Goal: Information Seeking & Learning: Learn about a topic

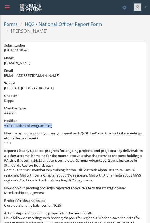
drag, startPoint x: 4, startPoint y: 126, endPoint x: 59, endPoint y: 126, distance: 55.0
click at [59, 126] on dd "Vice President of Programming" at bounding box center [75, 125] width 142 height 5
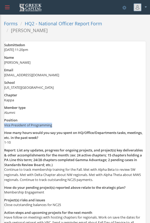
copy span "Vice President of Programming"
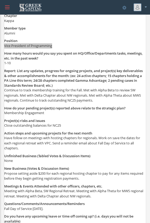
scroll to position [80, 0]
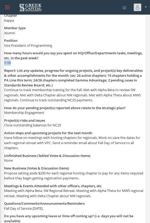
drag, startPoint x: 3, startPoint y: 62, endPoint x: 20, endPoint y: 61, distance: 17.0
click at [20, 61] on div "Forms HQ2 - National Officer Report Form [PERSON_NAME] Submitted on [DATE] 11:2…" at bounding box center [75, 132] width 150 height 387
copy span "1-10"
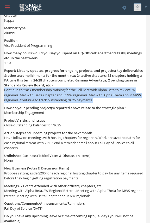
drag, startPoint x: 4, startPoint y: 89, endPoint x: 104, endPoint y: 99, distance: 100.6
click at [104, 99] on div "Forms HQ2 - National Officer Report Form [PERSON_NAME] Submitted on [DATE] 11:2…" at bounding box center [75, 132] width 150 height 387
copy span "Continue to track membership training for the Fall. Met with Alpha Beta to revi…"
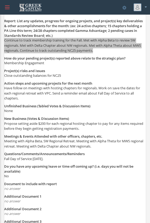
scroll to position [130, 0]
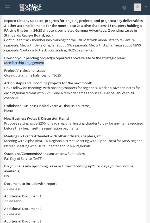
drag, startPoint x: 4, startPoint y: 64, endPoint x: 51, endPoint y: 61, distance: 47.5
click at [51, 61] on div "Submitted on [DATE] 11:20pm Name [PERSON_NAME] Email [EMAIL_ADDRESS][DOMAIN_NAM…" at bounding box center [75, 90] width 142 height 357
copy span "Membership Engagement"
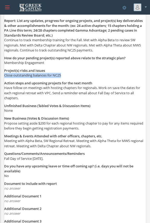
drag, startPoint x: 4, startPoint y: 74, endPoint x: 78, endPoint y: 74, distance: 73.5
click at [78, 74] on dd "Close outstanding balances for NC25" at bounding box center [75, 75] width 142 height 5
copy span "Close outstanding balances for NC25"
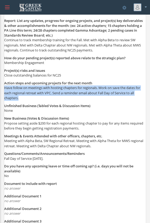
drag, startPoint x: 5, startPoint y: 87, endPoint x: 24, endPoint y: 97, distance: 21.0
click at [24, 97] on dd "Have follow on meetings with hosting chapters for regionals. Work on save the d…" at bounding box center [75, 92] width 142 height 15
copy span "Have follow on meetings with hosting chapters for regionals. Work on save the d…"
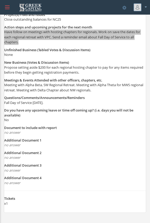
scroll to position [186, 0]
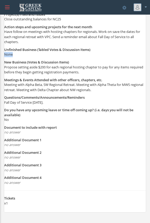
drag, startPoint x: 3, startPoint y: 54, endPoint x: 16, endPoint y: 56, distance: 12.9
click at [16, 56] on div "Forms HQ2 - National Officer Report Form [PERSON_NAME] Submitted on [DATE] 11:2…" at bounding box center [75, 26] width 150 height 387
copy span "None"
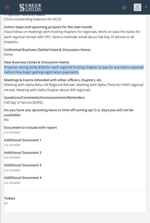
drag, startPoint x: 4, startPoint y: 68, endPoint x: 102, endPoint y: 72, distance: 97.9
click at [102, 72] on div "Submitted on [DATE] 11:20pm Name [PERSON_NAME] Email [EMAIL_ADDRESS][DOMAIN_NAM…" at bounding box center [75, 34] width 142 height 357
copy span "Propose setting aside $200 for each regional hosting chapter to pay for any ite…"
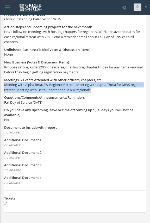
drag, startPoint x: 3, startPoint y: 86, endPoint x: 111, endPoint y: 90, distance: 107.3
click at [111, 90] on div "Forms HQ2 - National Officer Report Form [PERSON_NAME] Submitted on [DATE] 11:2…" at bounding box center [75, 26] width 150 height 387
copy span "Meeting with Alpha Beta, SW Regional Retreat. Meeting with Alpha Theta for MWS …"
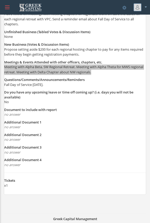
scroll to position [205, 0]
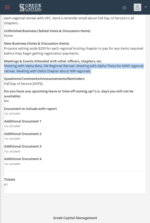
drag, startPoint x: 4, startPoint y: 83, endPoint x: 64, endPoint y: 82, distance: 60.0
click at [64, 82] on dd "Fall Day of Service [DATE]." at bounding box center [75, 83] width 142 height 5
copy span "Fall Day of Service [DATE]."
